Goal: Task Accomplishment & Management: Use online tool/utility

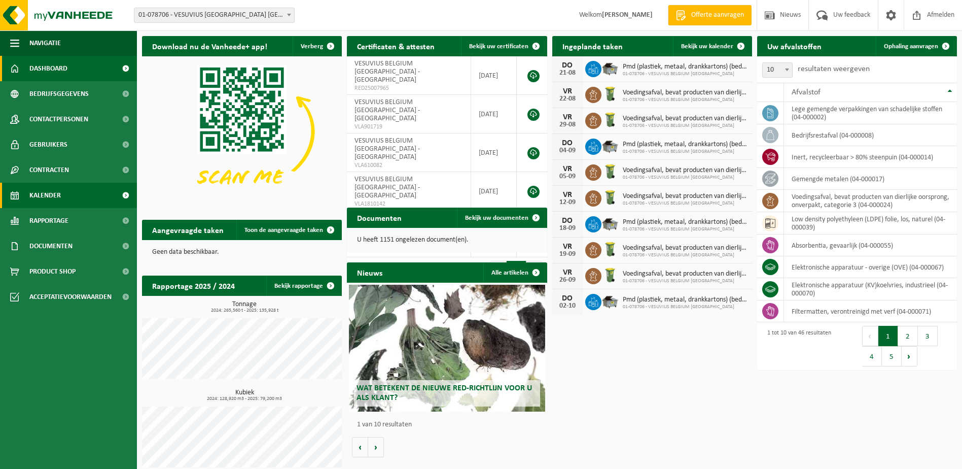
click at [67, 197] on link "Kalender" at bounding box center [68, 195] width 137 height 25
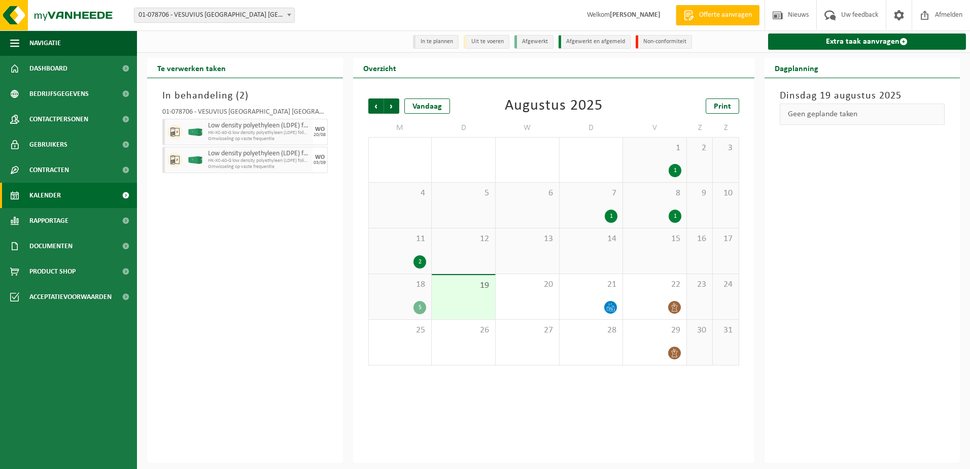
click at [415, 311] on div "5" at bounding box center [419, 307] width 13 height 13
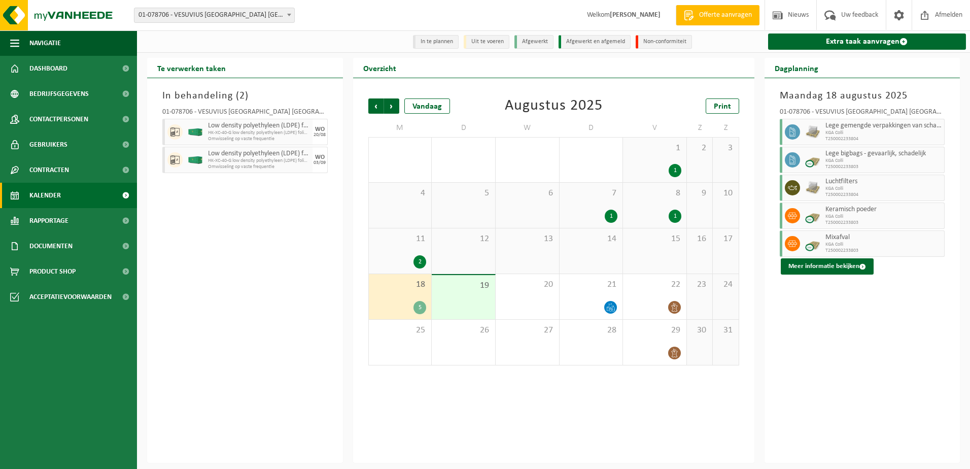
click at [417, 257] on div "2" at bounding box center [419, 261] width 13 height 13
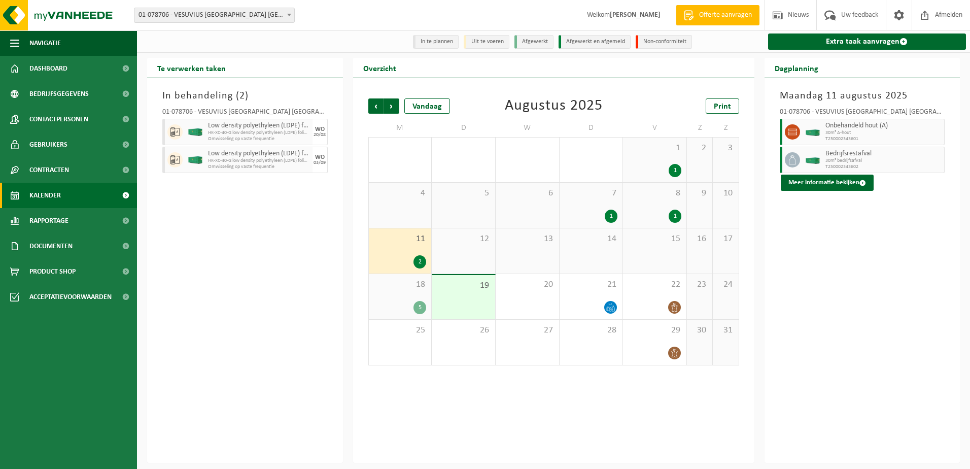
click at [608, 217] on div "1" at bounding box center [611, 215] width 13 height 13
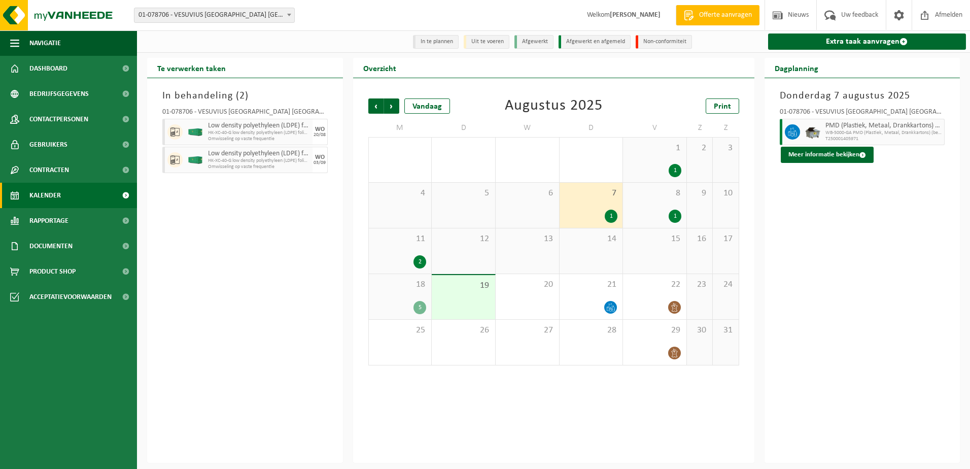
click at [647, 222] on div "1" at bounding box center [654, 215] width 53 height 13
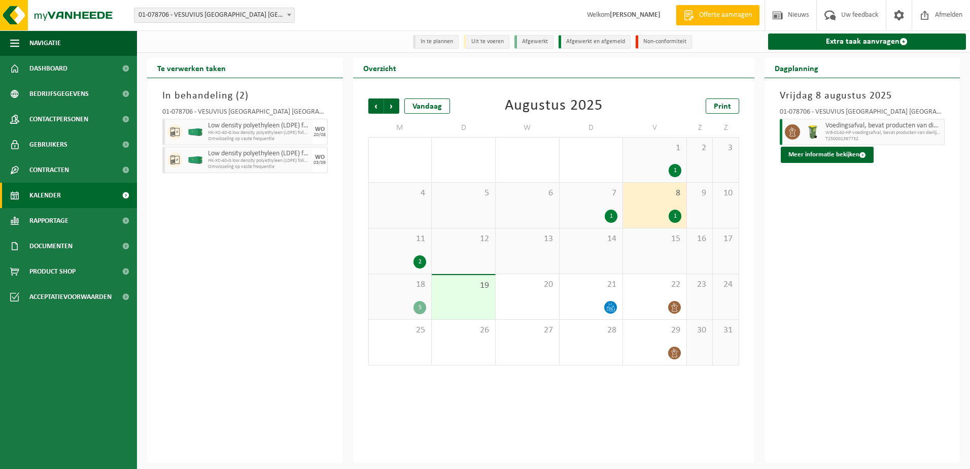
click at [469, 305] on div "19" at bounding box center [463, 297] width 63 height 44
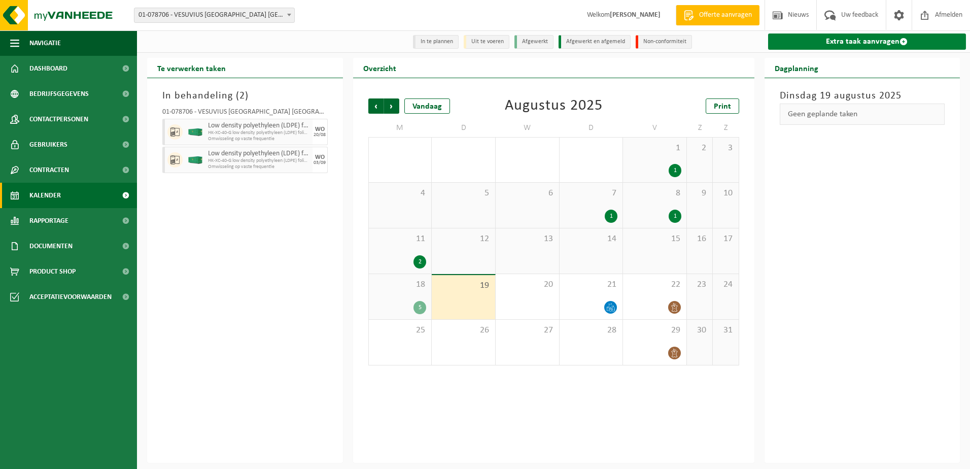
click at [887, 44] on link "Extra taak aanvragen" at bounding box center [867, 41] width 198 height 16
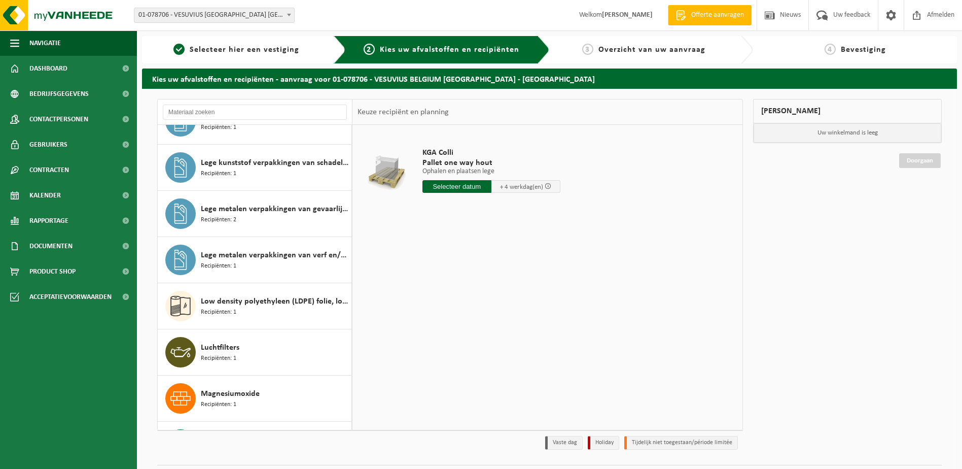
scroll to position [913, 0]
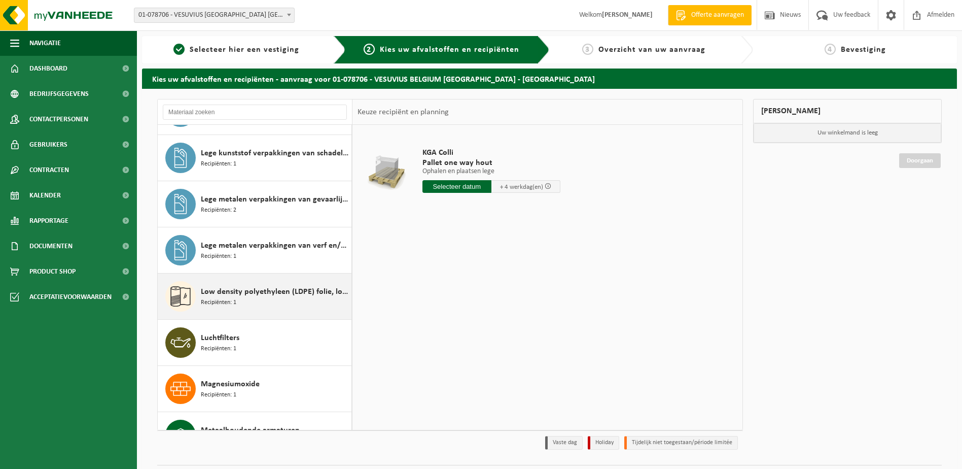
click at [267, 299] on div "Low density polyethyleen (LDPE) folie, los, naturel Recipiënten: 1" at bounding box center [275, 296] width 148 height 30
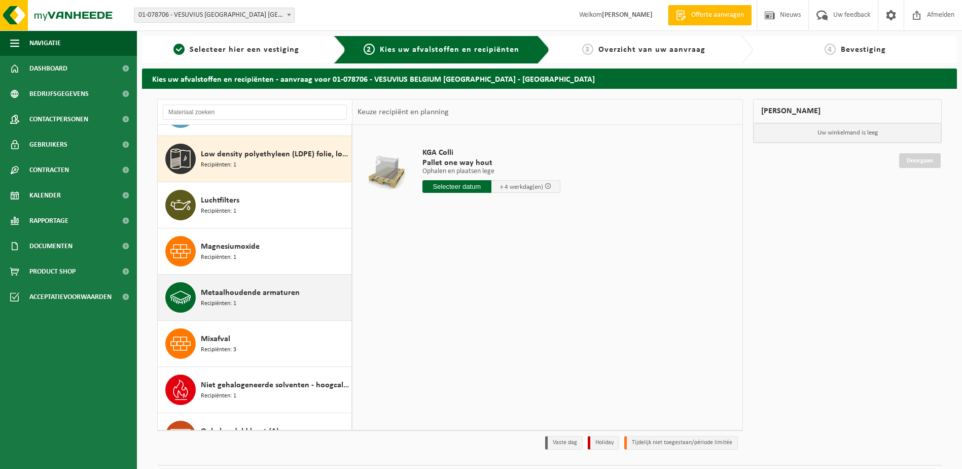
scroll to position [1062, 0]
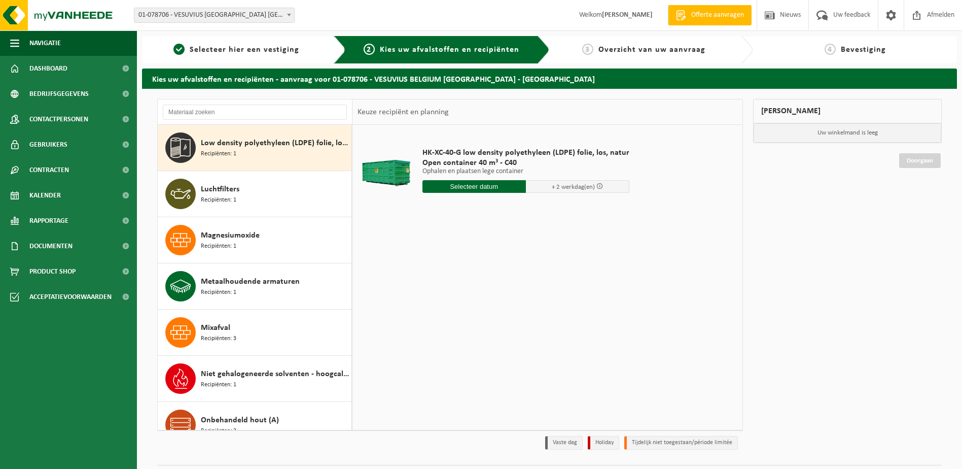
click at [490, 190] on input "text" at bounding box center [474, 186] width 103 height 13
click at [462, 295] on div "20" at bounding box center [468, 293] width 18 height 16
type input "Van 2025-08-20"
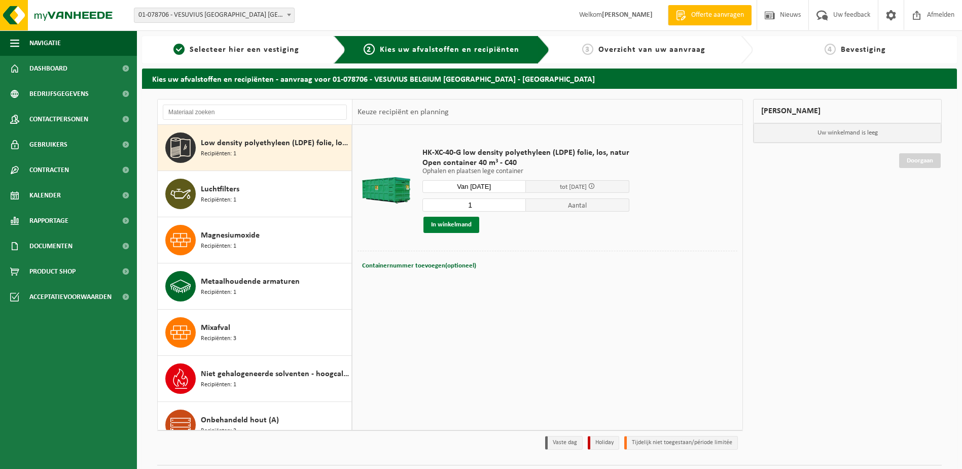
click at [458, 226] on button "In winkelmand" at bounding box center [452, 225] width 56 height 16
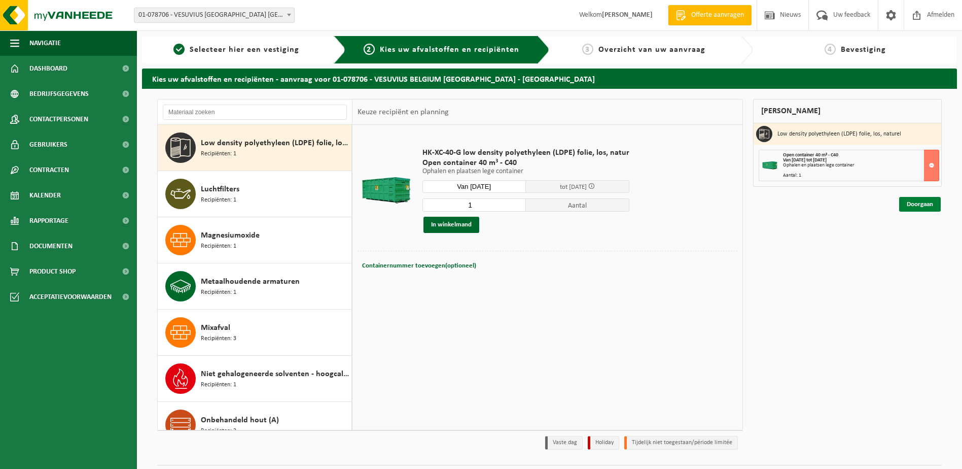
click at [912, 204] on link "Doorgaan" at bounding box center [920, 204] width 42 height 15
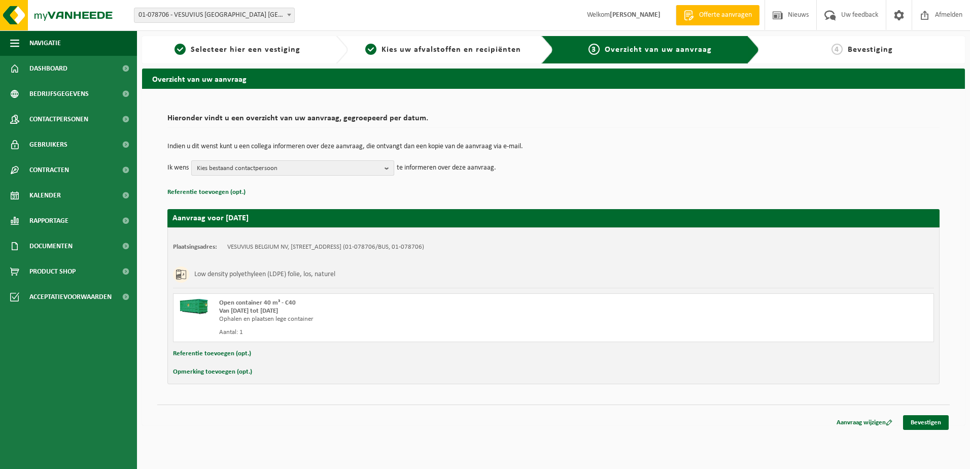
click at [388, 172] on b "button" at bounding box center [388, 168] width 9 height 14
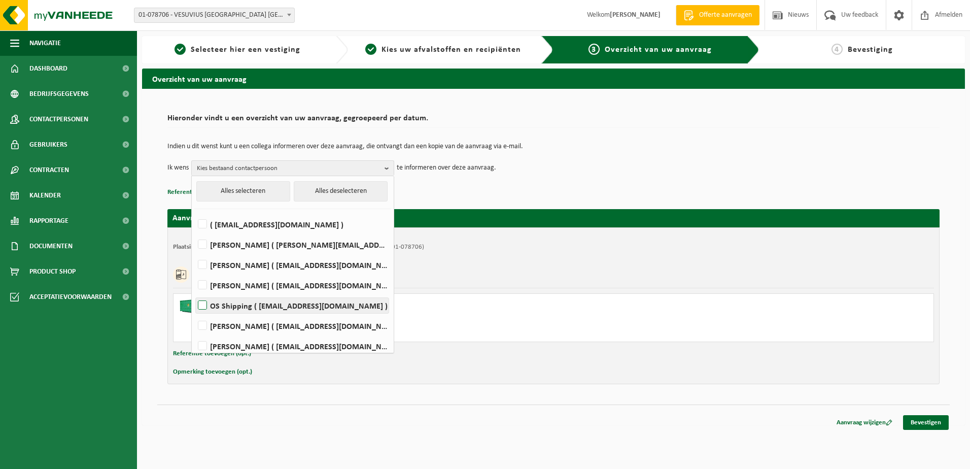
click at [237, 305] on label "OS Shipping ( os.shipping@vesuvius.com )" at bounding box center [292, 305] width 193 height 15
click at [194, 293] on input "OS Shipping ( os.shipping@vesuvius.com )" at bounding box center [194, 292] width 1 height 1
checkbox input "true"
click at [229, 326] on label "Koen Smets ( koen.smets@vesuvius.com )" at bounding box center [292, 325] width 193 height 15
click at [194, 313] on input "Koen Smets ( koen.smets@vesuvius.com )" at bounding box center [194, 312] width 1 height 1
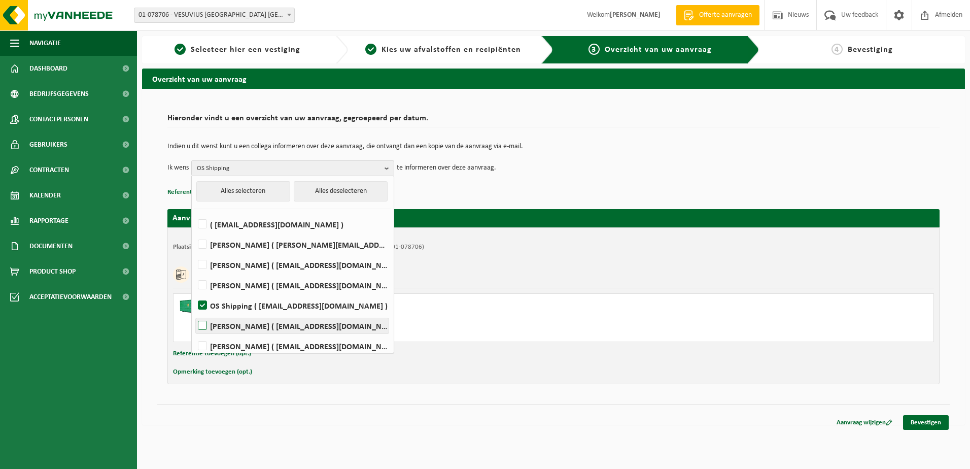
checkbox input "true"
click at [925, 419] on link "Bevestigen" at bounding box center [926, 422] width 46 height 15
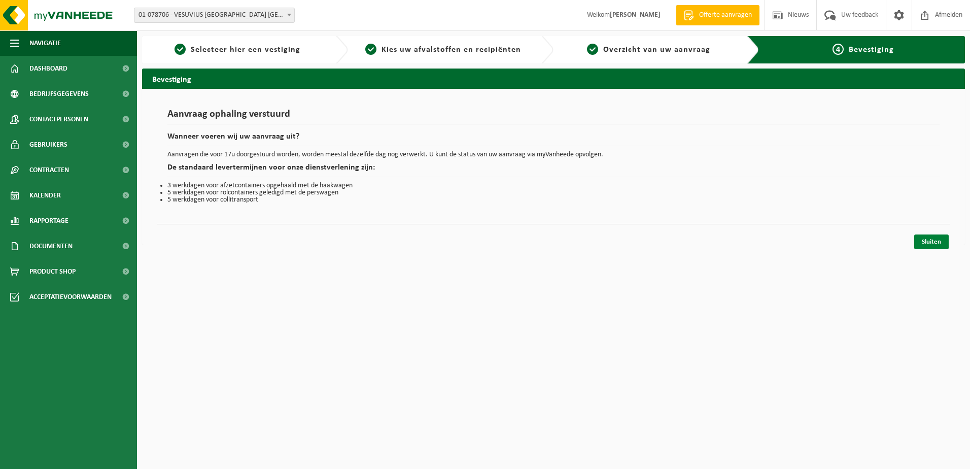
click at [934, 238] on link "Sluiten" at bounding box center [931, 241] width 34 height 15
